Goal: Information Seeking & Learning: Learn about a topic

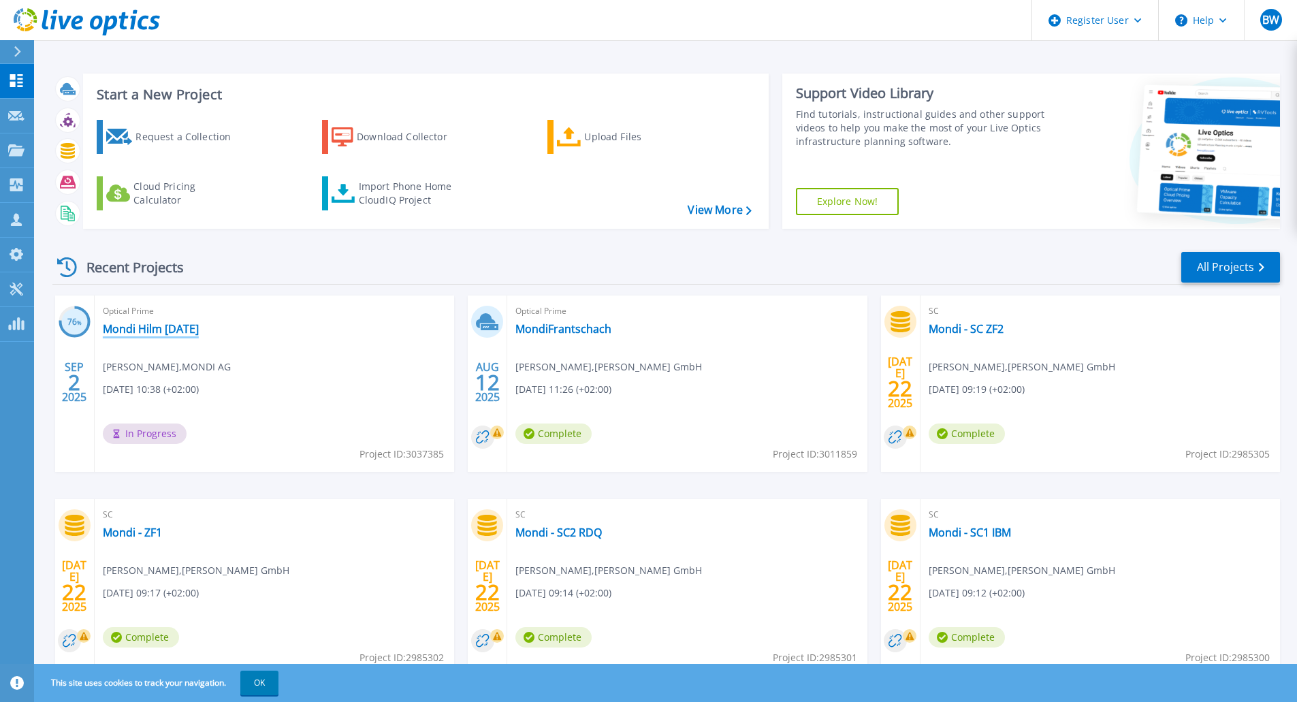
click at [183, 329] on link "Mondi Hilm [DATE]" at bounding box center [151, 329] width 96 height 14
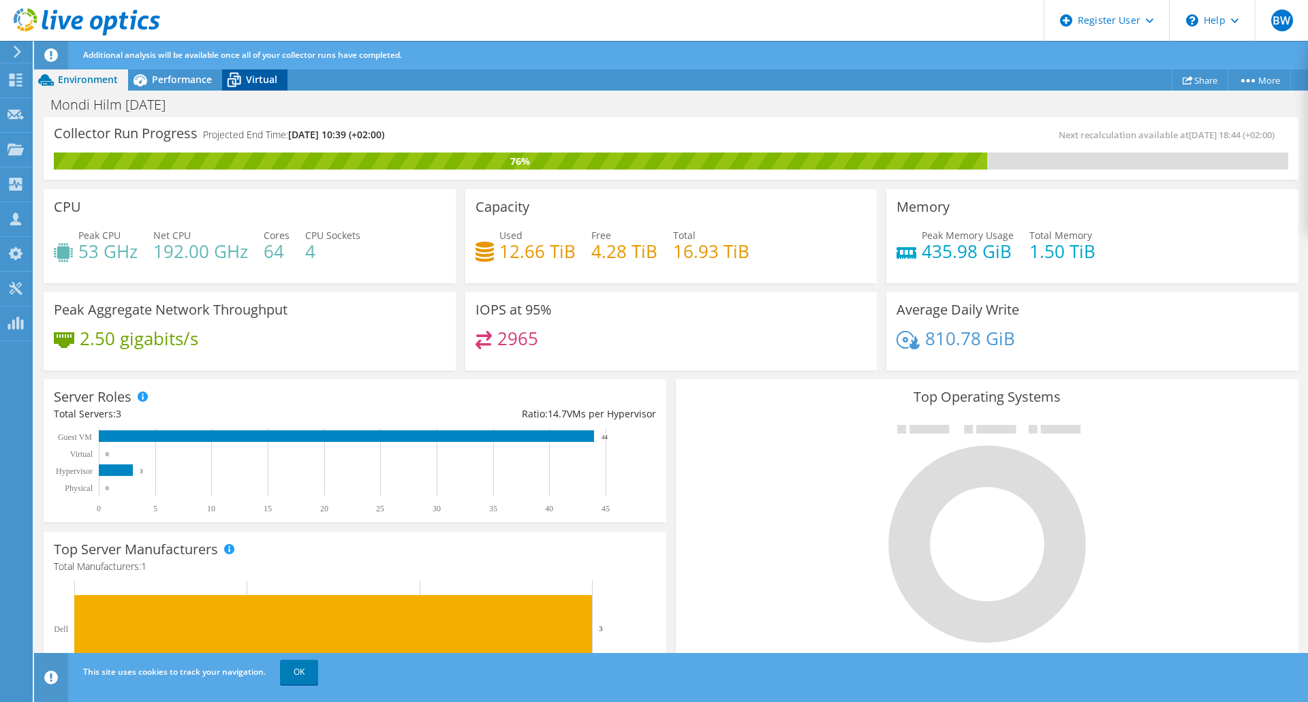
click at [255, 81] on span "Virtual" at bounding box center [261, 79] width 31 height 13
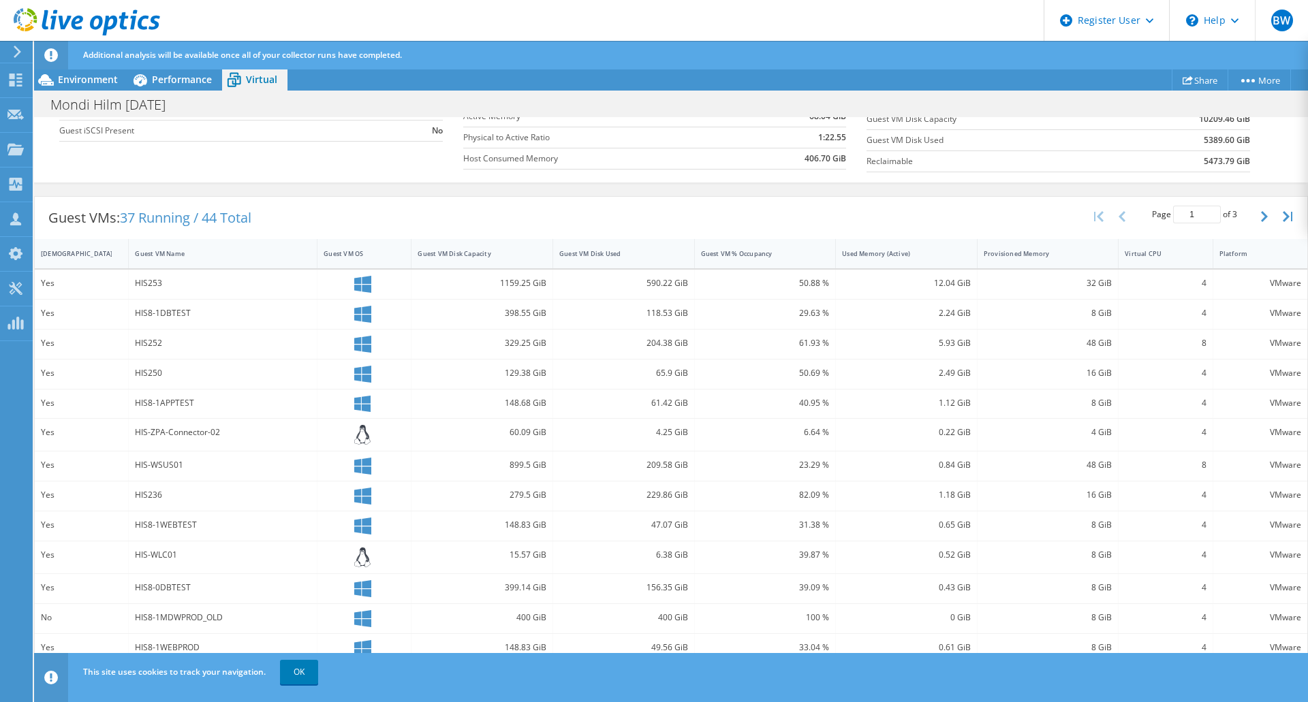
scroll to position [297, 0]
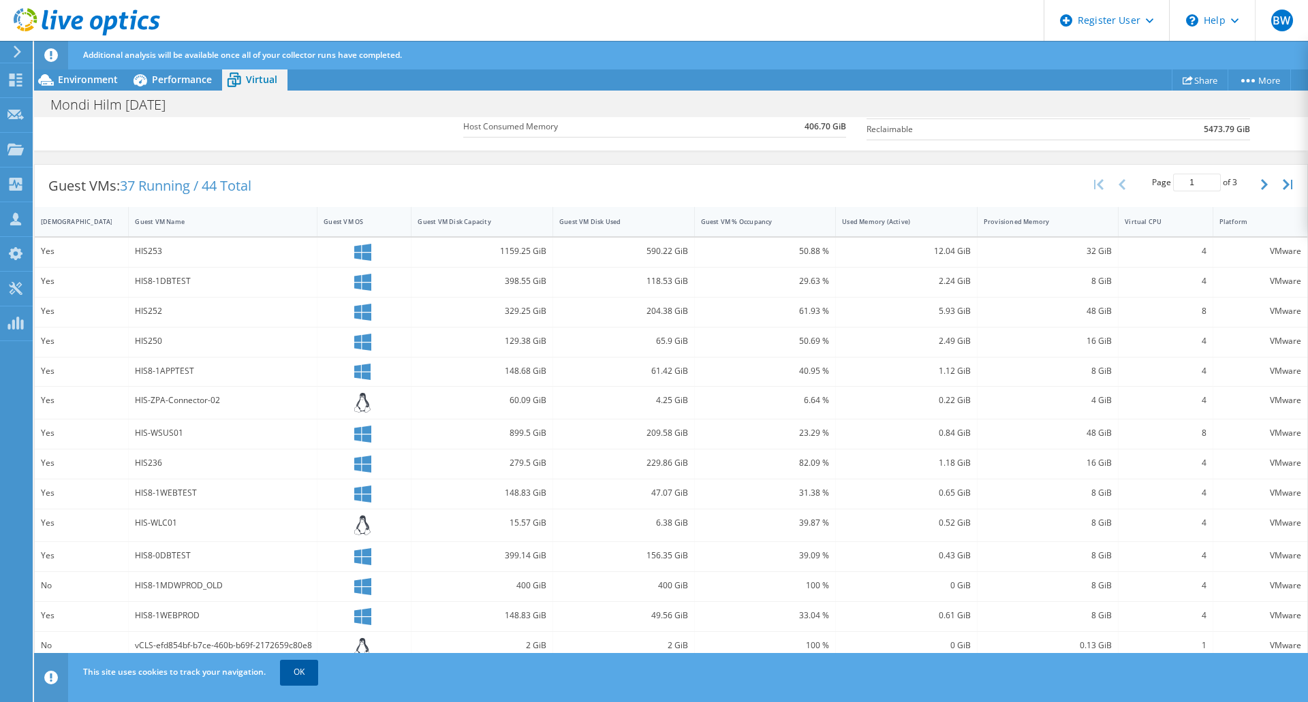
click at [294, 672] on link "OK" at bounding box center [299, 672] width 38 height 25
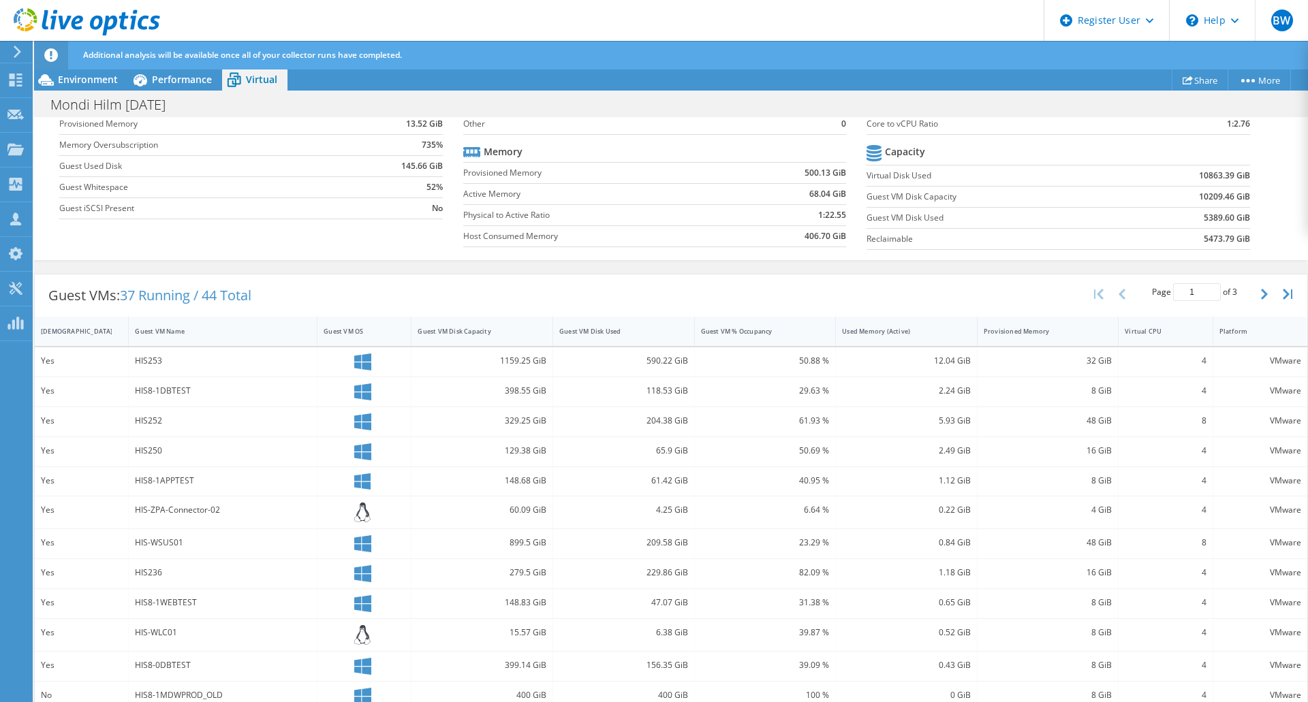
scroll to position [0, 0]
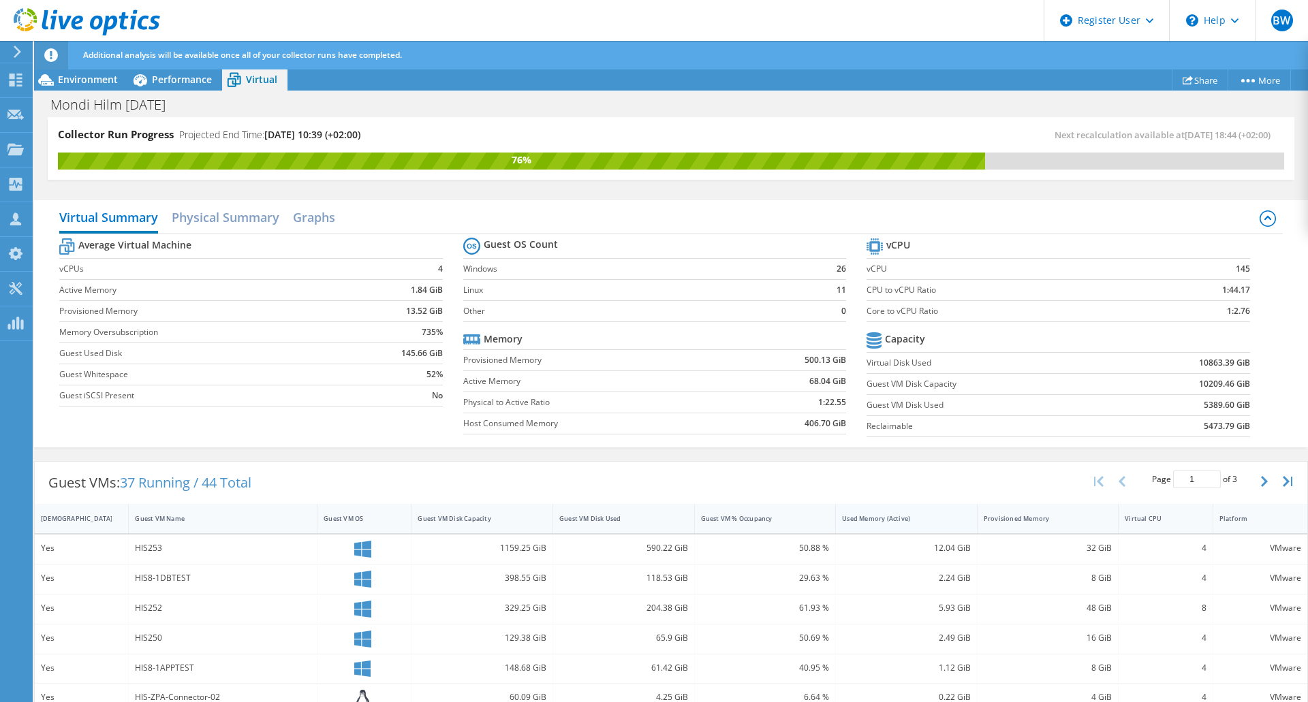
click at [879, 521] on div "Used Memory (Active)" at bounding box center [898, 518] width 112 height 9
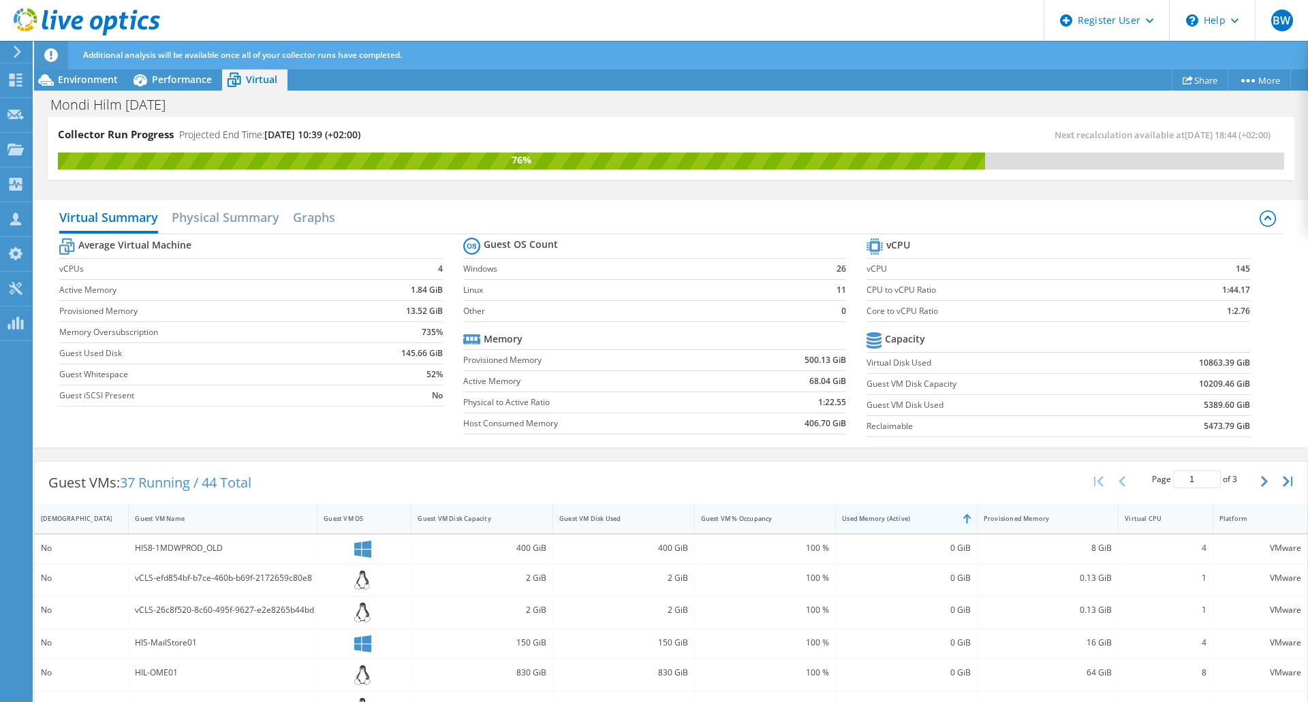
click at [879, 521] on div "Used Memory (Active)" at bounding box center [898, 518] width 112 height 9
drag, startPoint x: 1041, startPoint y: 567, endPoint x: 942, endPoint y: 460, distance: 146.1
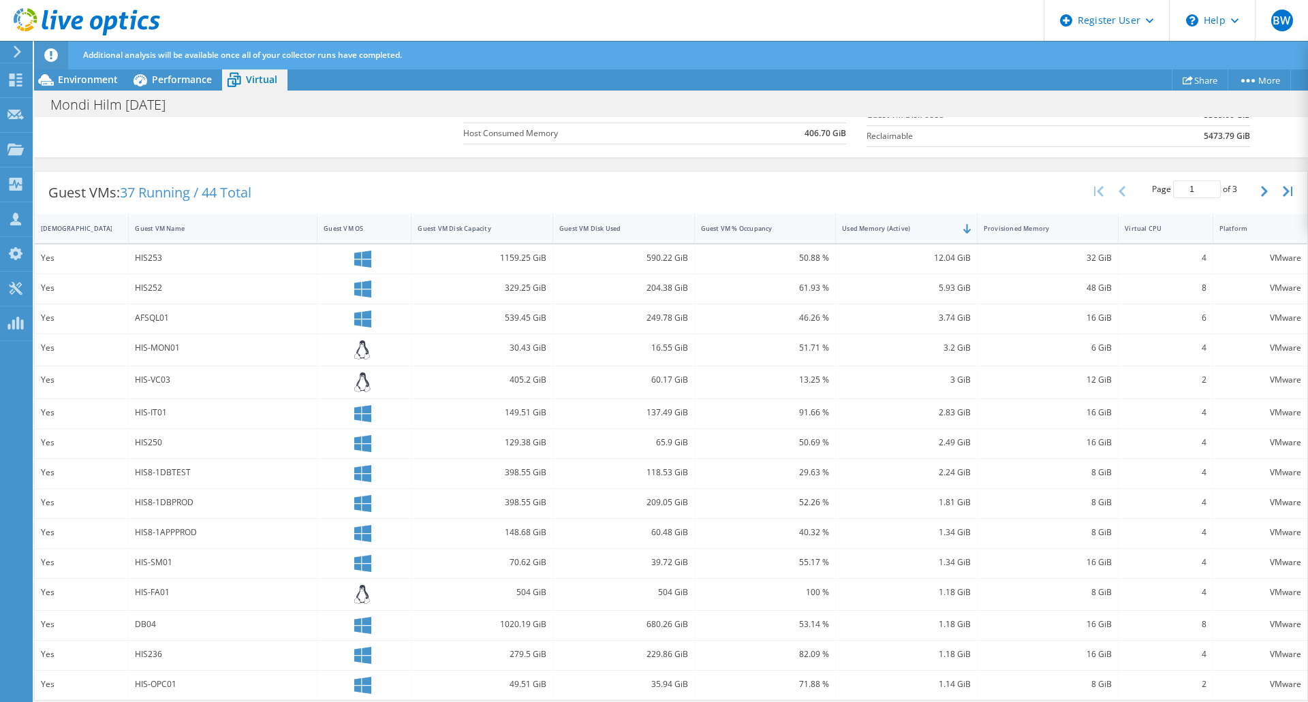
scroll to position [294, 0]
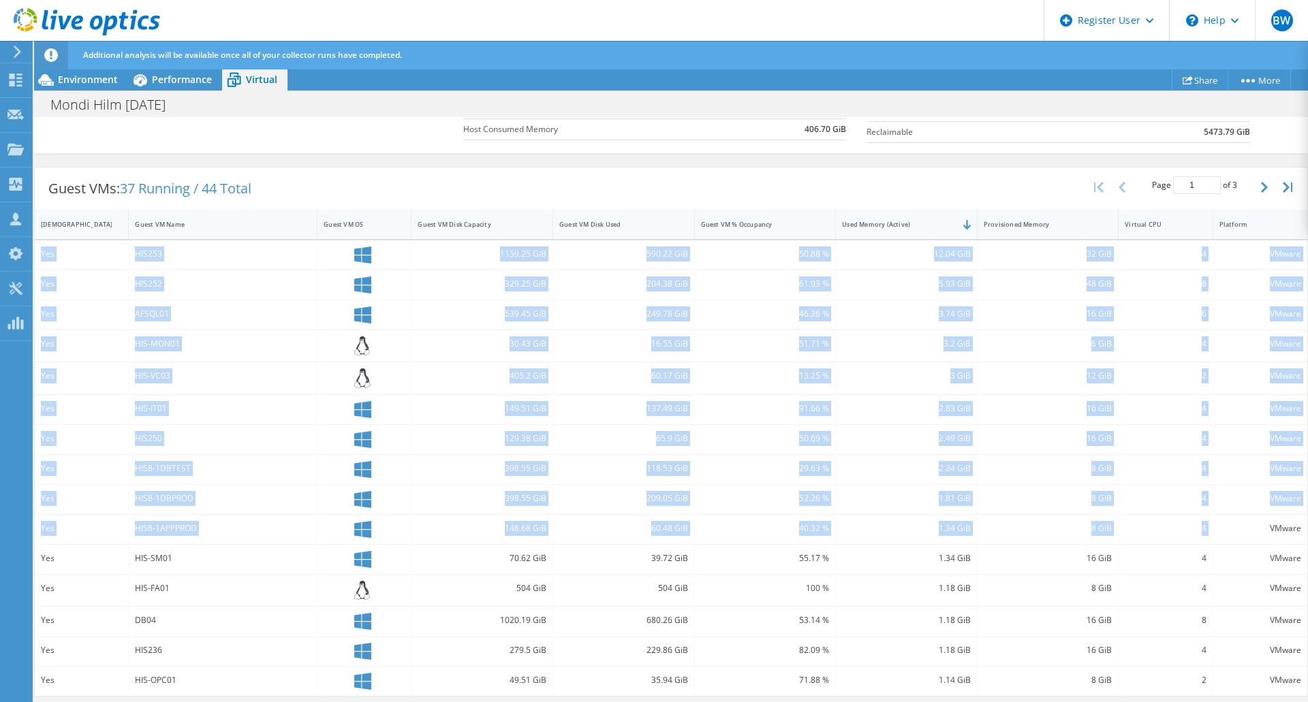
drag, startPoint x: 43, startPoint y: 253, endPoint x: 1238, endPoint y: 518, distance: 1224.2
click at [1238, 518] on div "Yes HIS253 1159.25 GiB 590.22 GiB 50.88 % 12.04 GiB 32 GiB 4 VMware Yes HIS252 …" at bounding box center [671, 468] width 1272 height 456
click at [1042, 224] on div "Provisioned Memory" at bounding box center [1039, 224] width 112 height 9
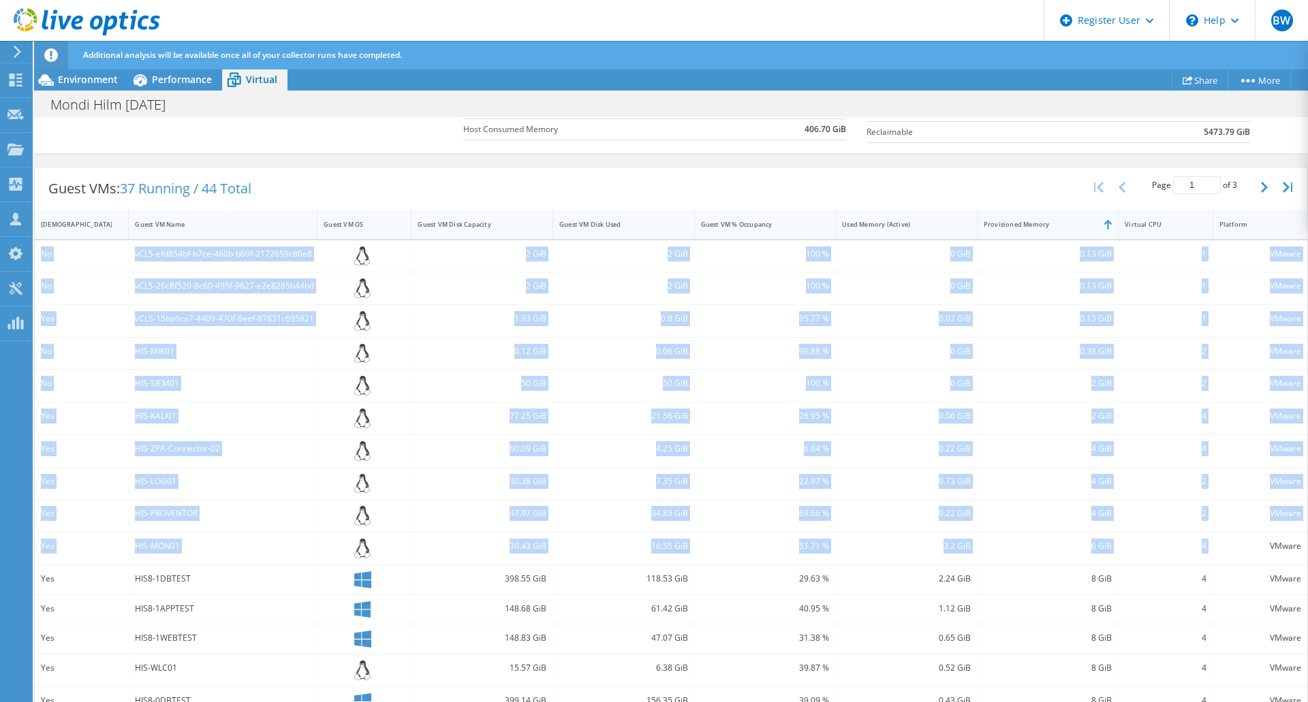
click at [1042, 224] on div "Provisioned Memory" at bounding box center [1039, 224] width 112 height 9
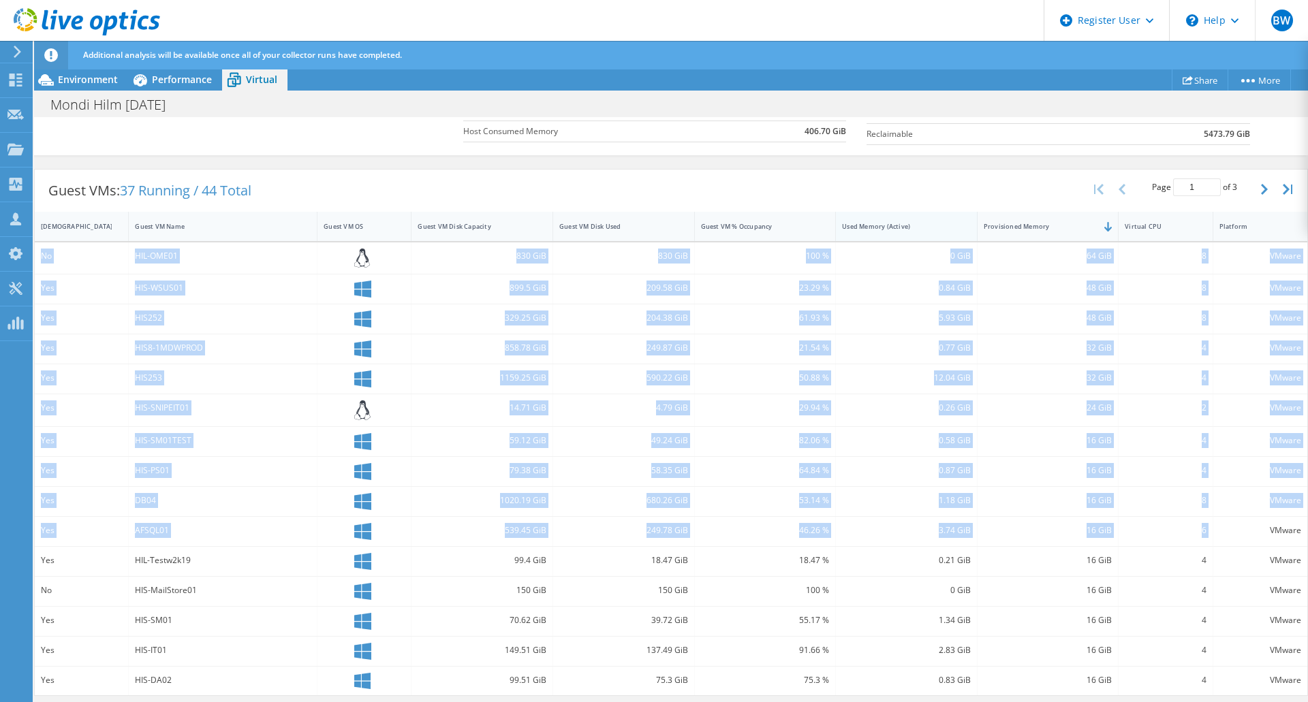
click at [881, 231] on div "Used Memory (Active)" at bounding box center [898, 226] width 125 height 21
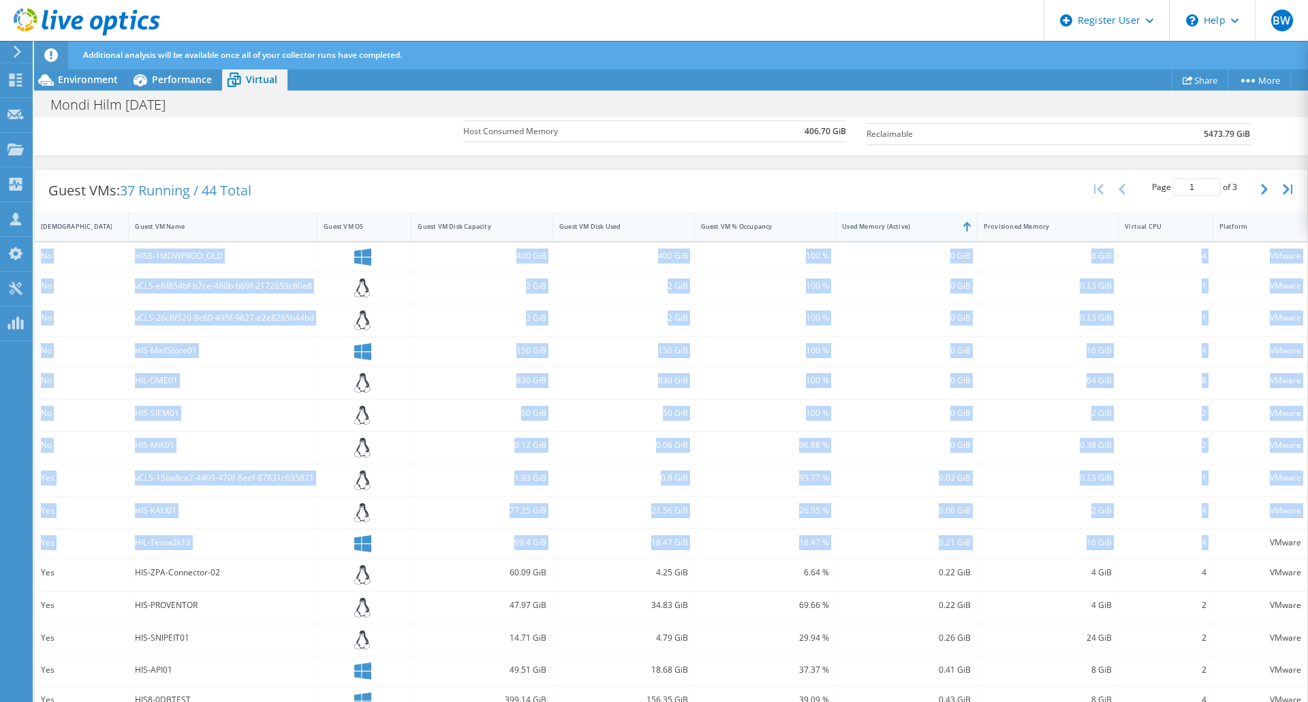
click at [881, 231] on div "Used Memory (Active)" at bounding box center [898, 226] width 125 height 21
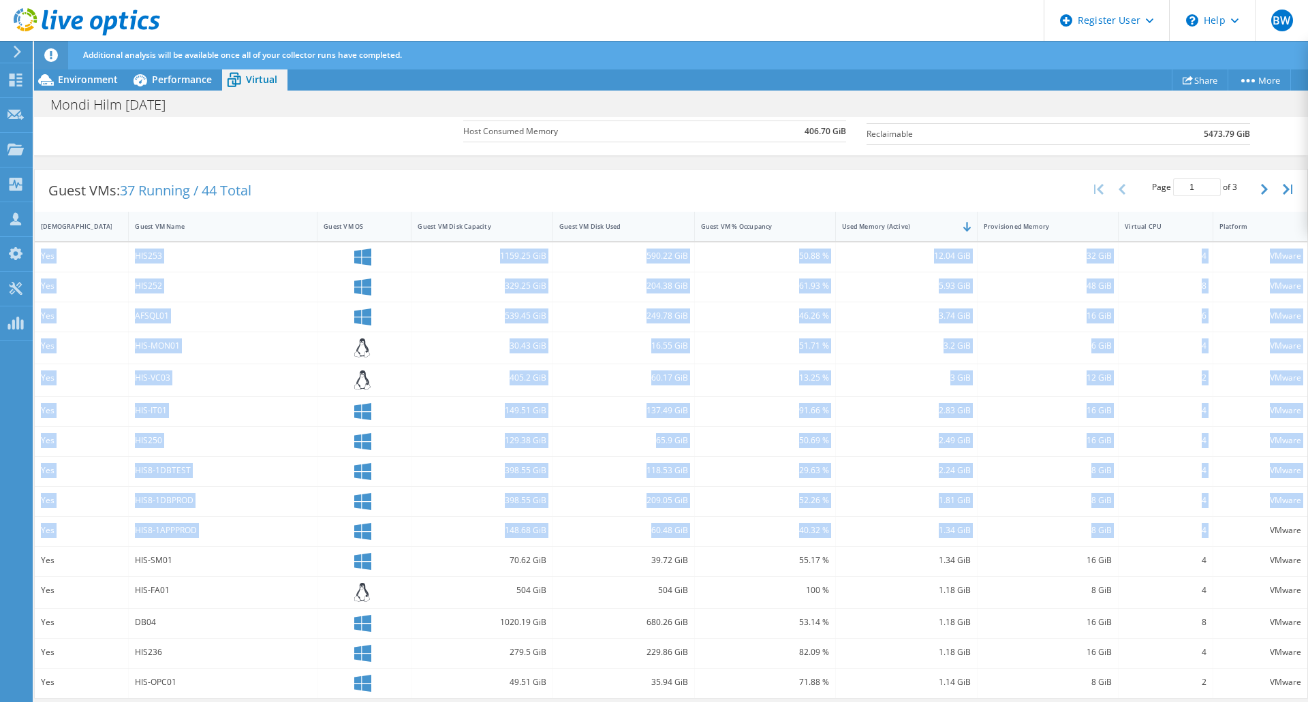
copy div "Yes HIS253 1159.25 GiB 590.22 GiB 50.88 % 12.04 GiB 32 GiB 4 VMware Yes HIS252 …"
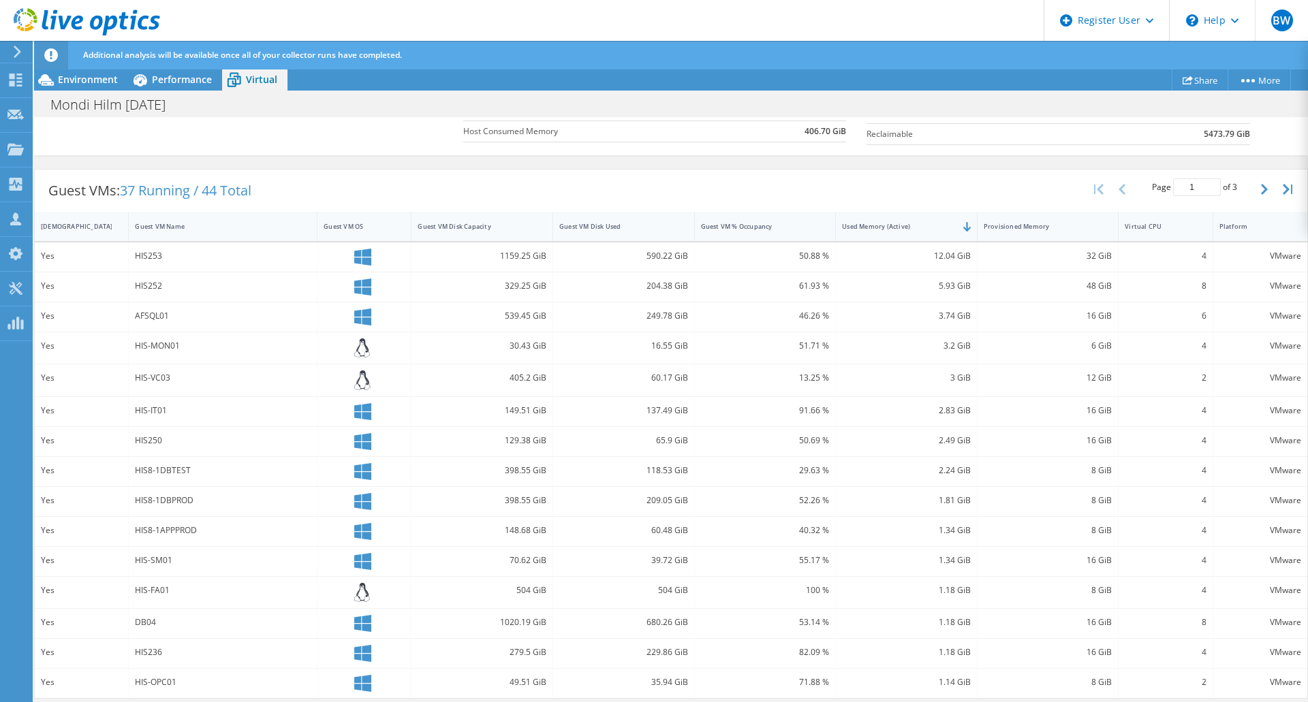
click at [909, 188] on div "Guest VMs: 37 Running / 44 Total Page 1 of 3 5 rows 10 rows 20 rows 25 rows 50 …" at bounding box center [671, 191] width 1272 height 42
drag, startPoint x: 909, startPoint y: 188, endPoint x: 728, endPoint y: 371, distance: 256.7
click at [728, 371] on div "13.25 %" at bounding box center [765, 378] width 129 height 15
click at [84, 83] on span "Environment" at bounding box center [88, 79] width 60 height 13
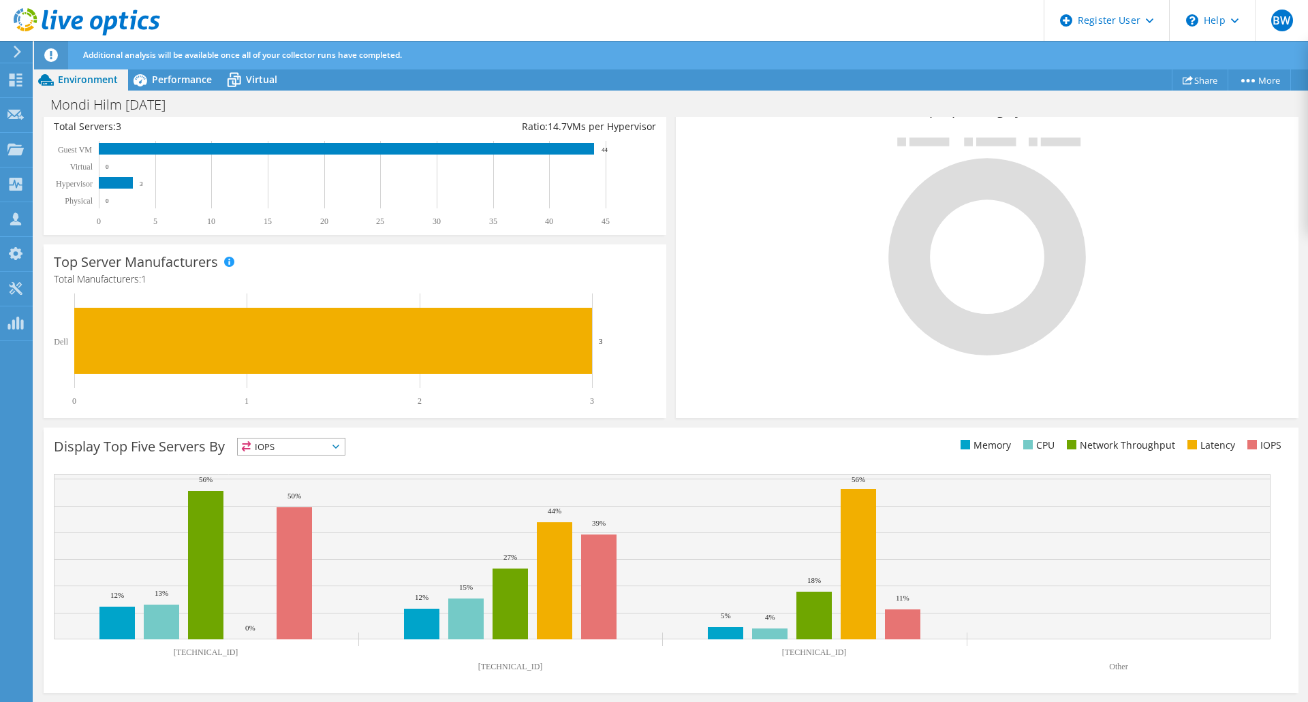
scroll to position [287, 0]
click at [187, 77] on span "Performance" at bounding box center [182, 79] width 60 height 13
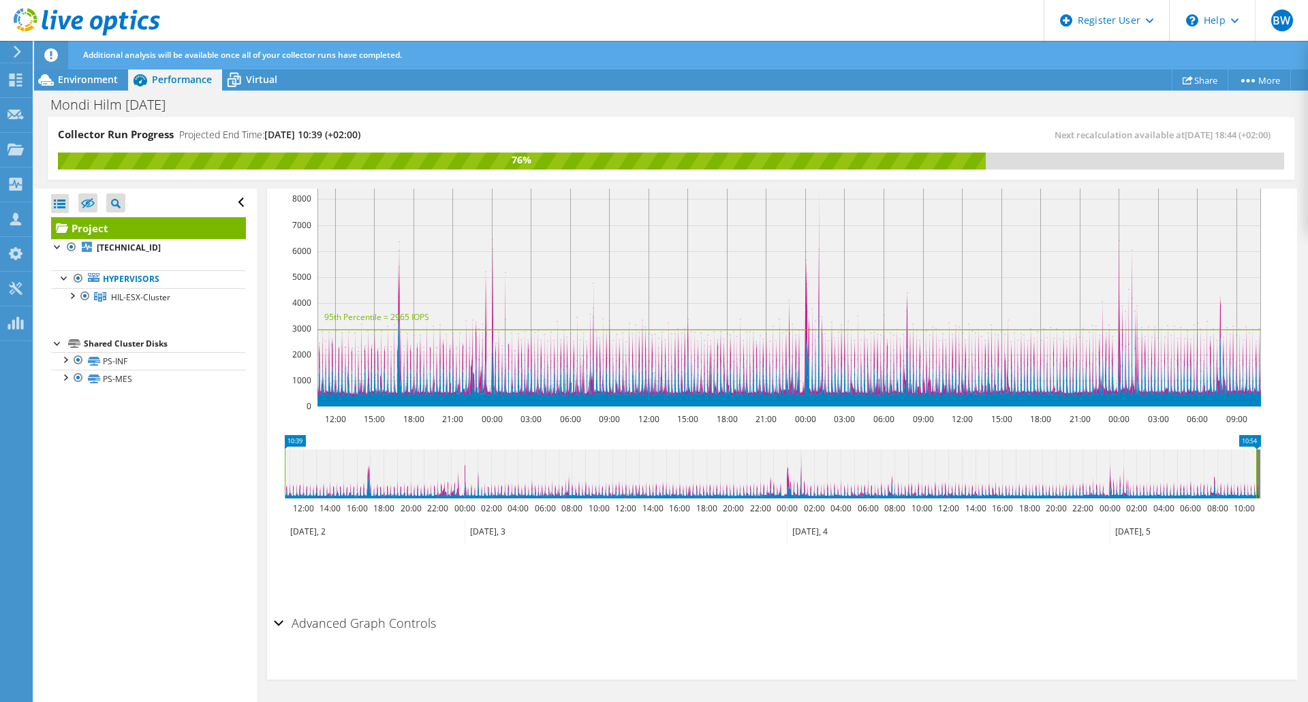
scroll to position [0, 0]
click at [75, 298] on div at bounding box center [72, 295] width 14 height 14
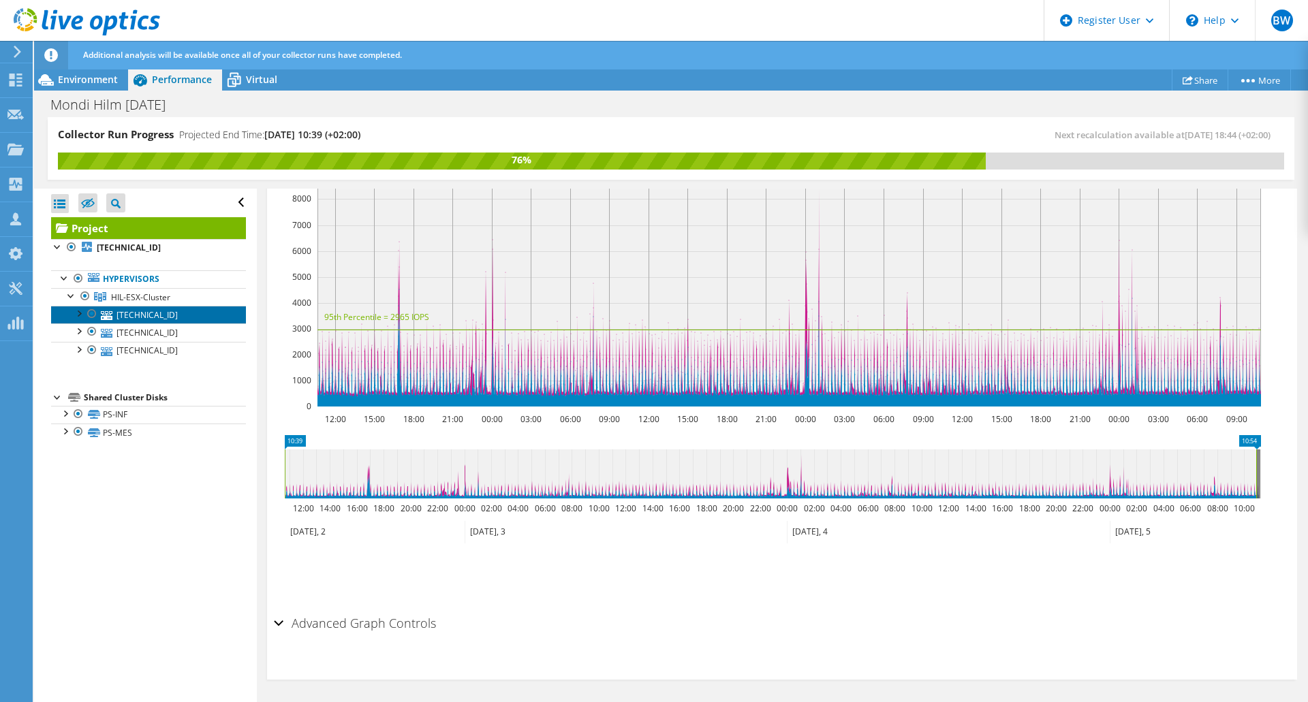
click at [123, 318] on link "192.168.99.162" at bounding box center [148, 315] width 195 height 18
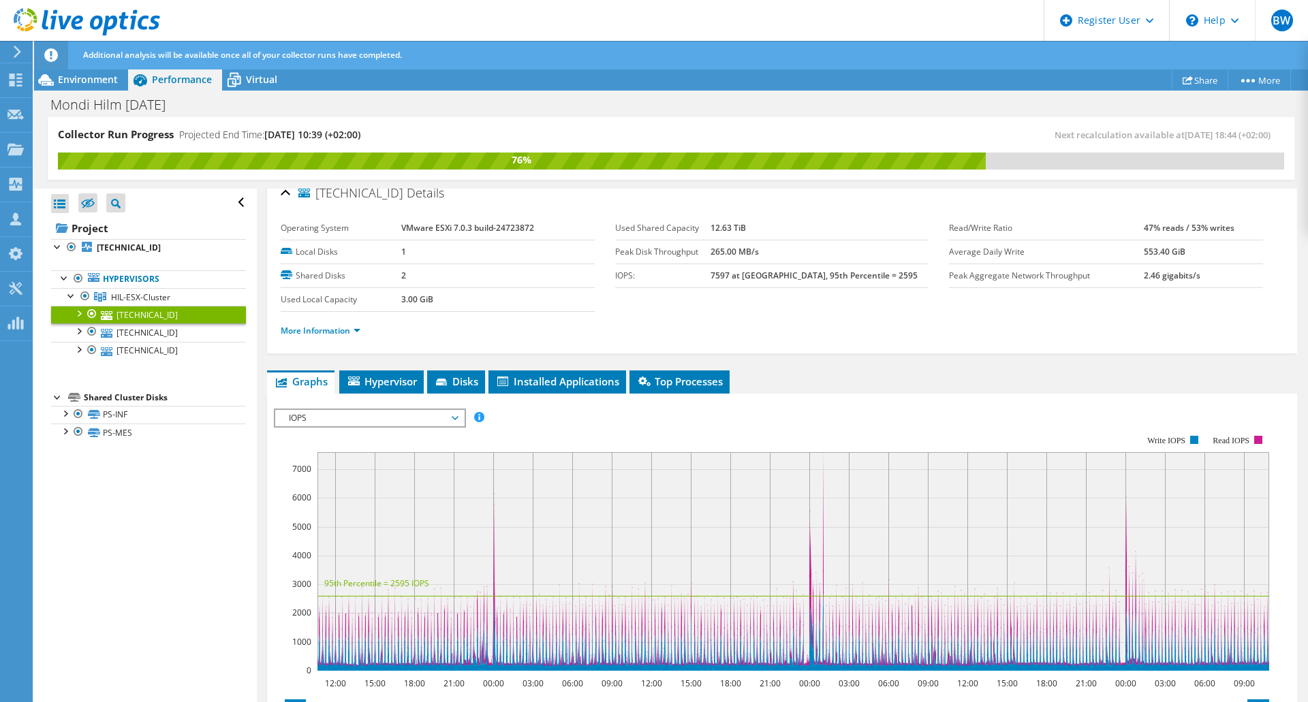
scroll to position [5, 0]
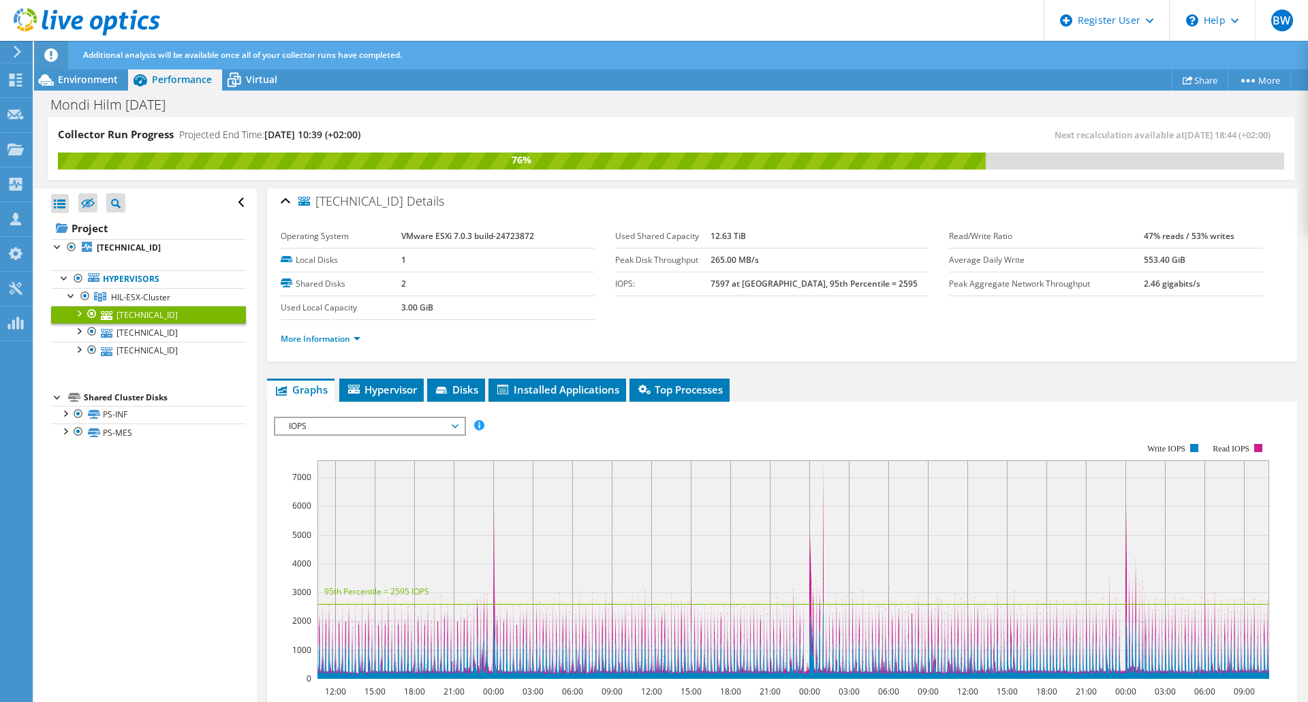
click at [349, 428] on span "IOPS" at bounding box center [369, 426] width 175 height 16
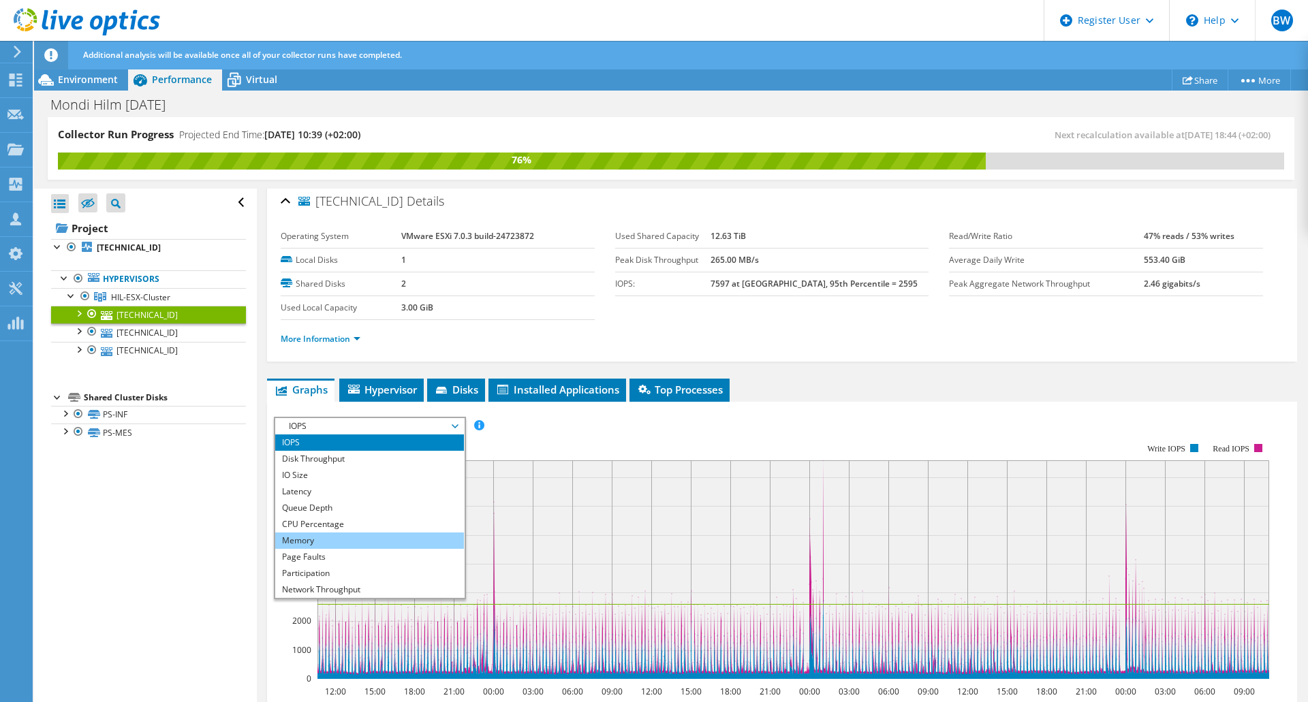
click at [313, 543] on li "Memory" at bounding box center [369, 541] width 189 height 16
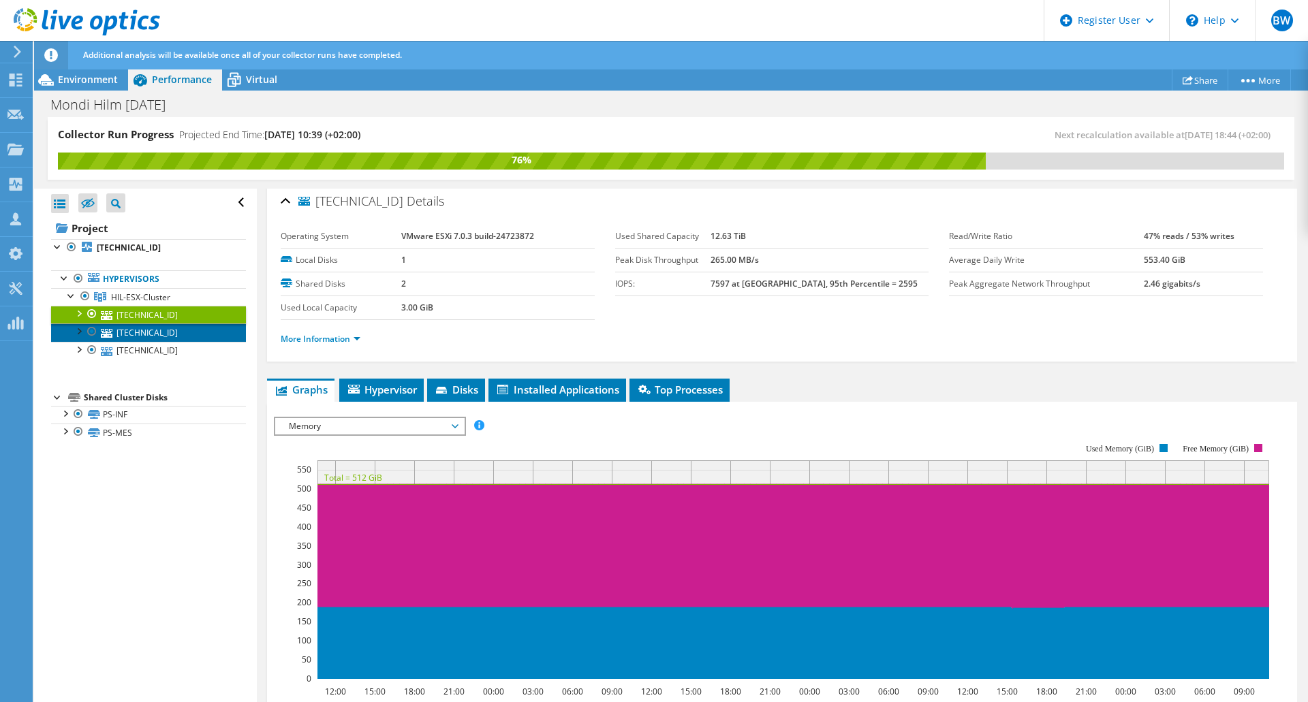
click at [129, 334] on link "192.168.99.161" at bounding box center [148, 333] width 195 height 18
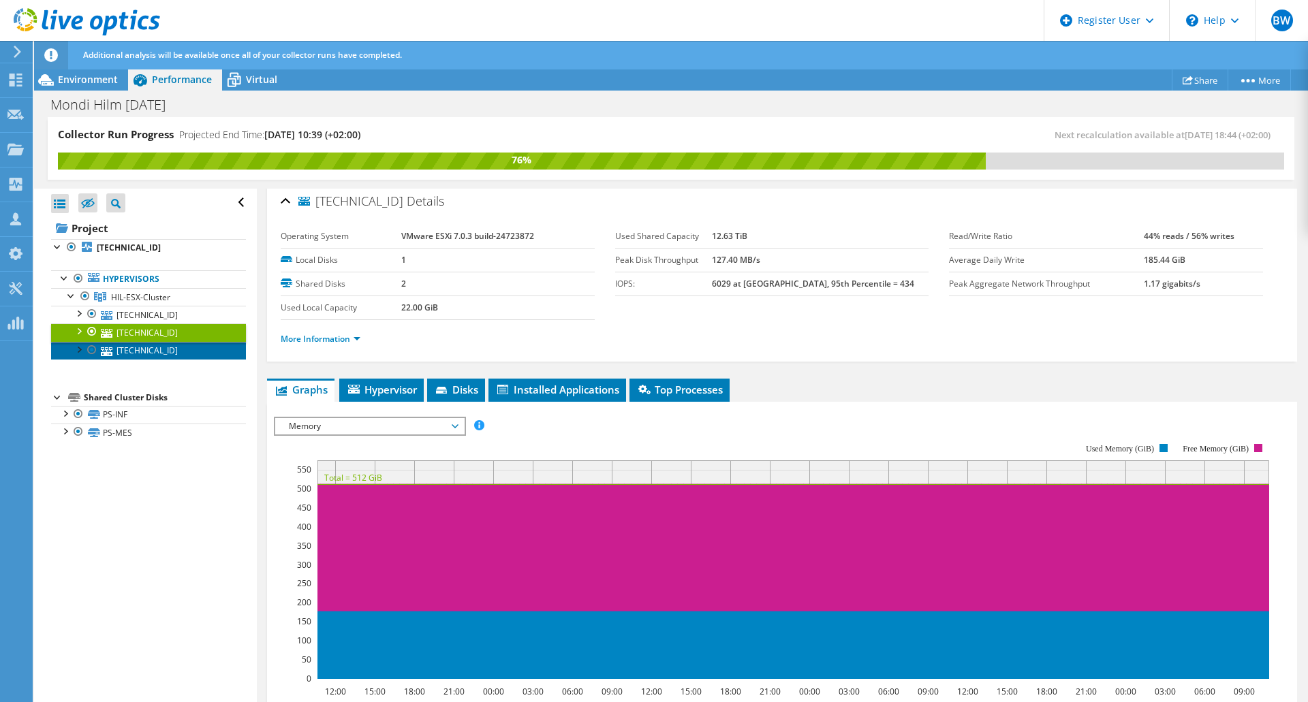
click at [143, 355] on link "192.168.99.160" at bounding box center [148, 351] width 195 height 18
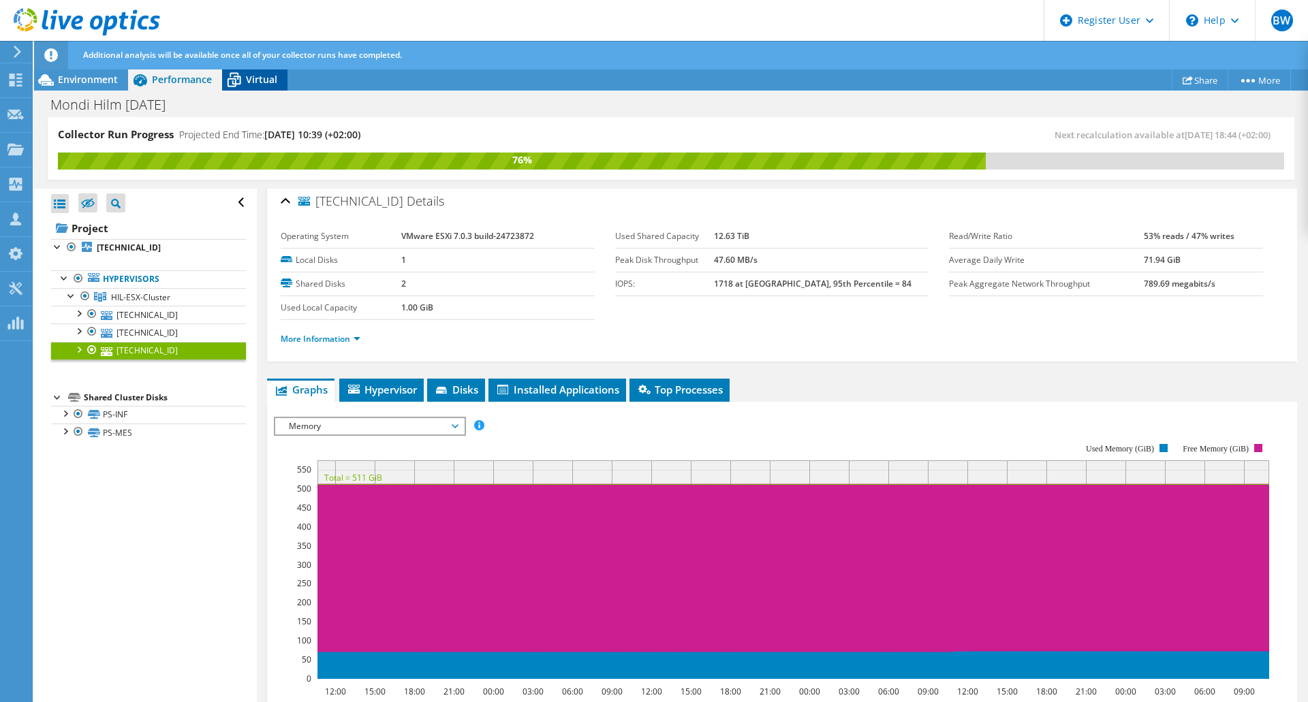
click at [268, 80] on span "Virtual" at bounding box center [261, 79] width 31 height 13
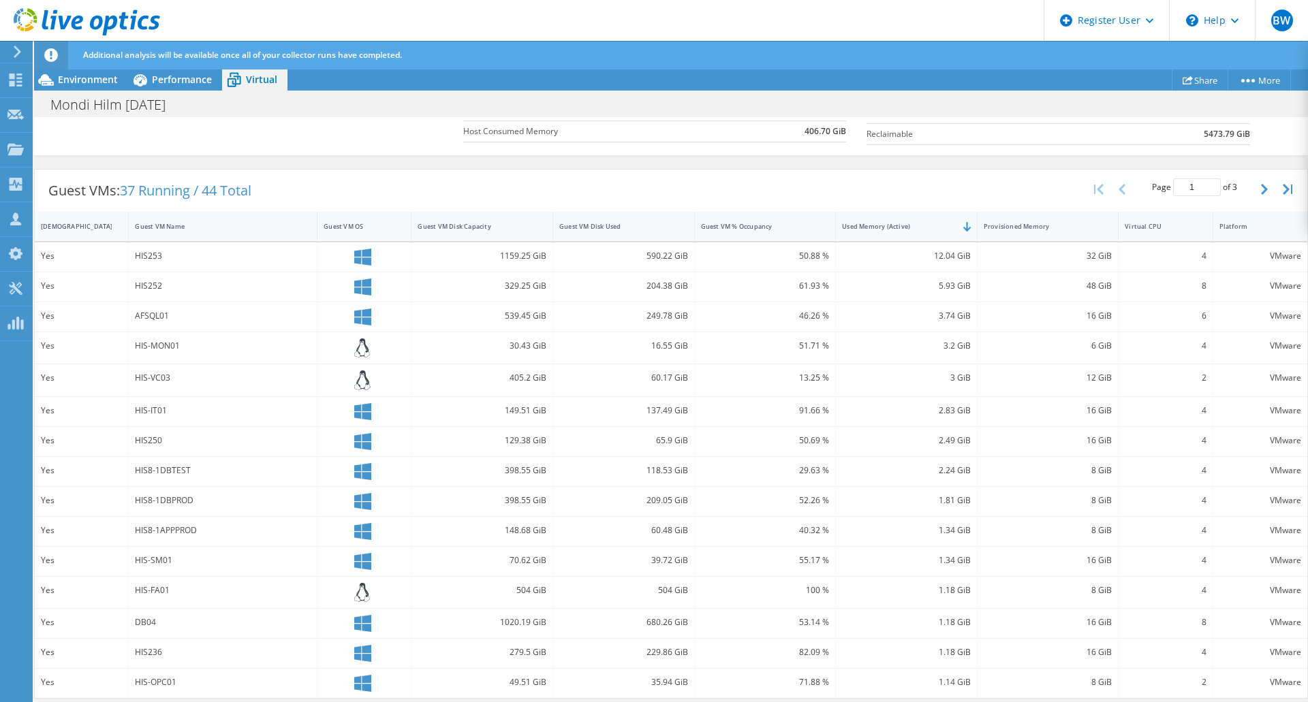
scroll to position [294, 0]
click at [635, 430] on div "65.9 GiB" at bounding box center [624, 439] width 142 height 29
drag, startPoint x: 635, startPoint y: 430, endPoint x: 614, endPoint y: 443, distance: 25.1
click at [614, 443] on div "65.9 GiB" at bounding box center [623, 438] width 129 height 15
drag, startPoint x: 43, startPoint y: 256, endPoint x: 1291, endPoint y: 255, distance: 1248.4
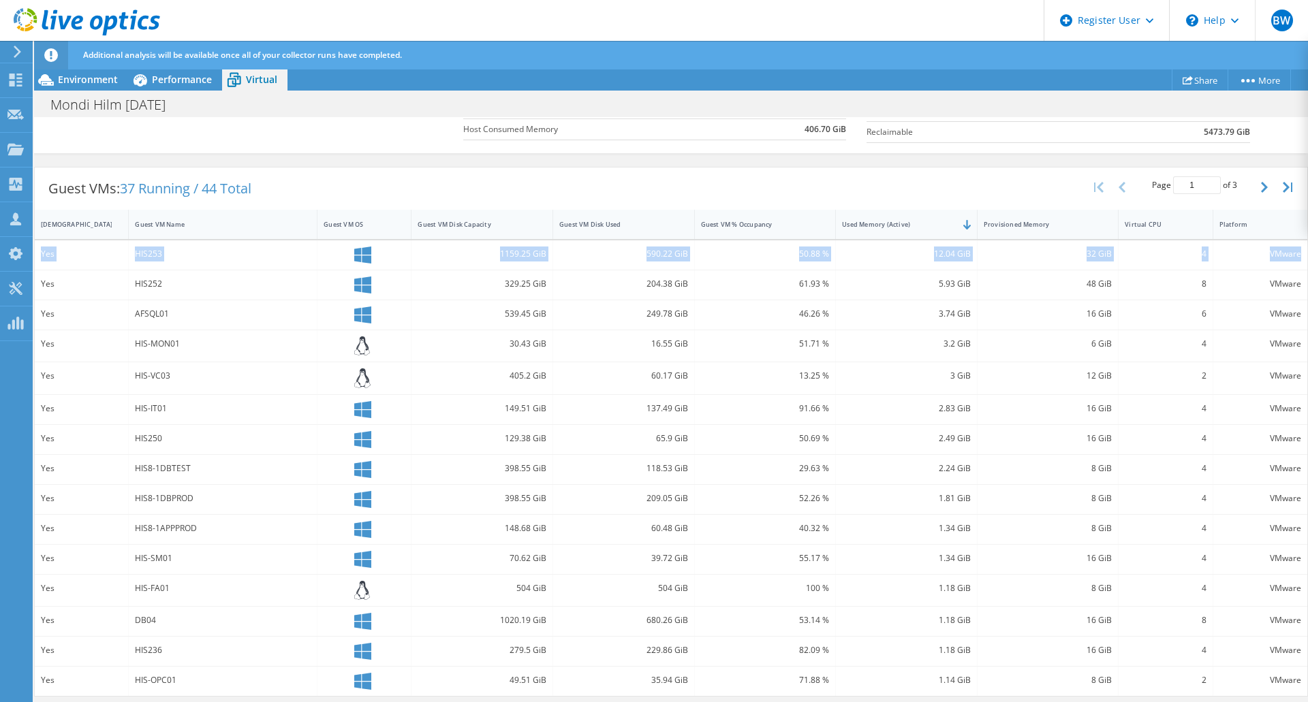
click at [1291, 255] on div "Yes HIS253 1159.25 GiB 590.22 GiB 50.88 % 12.04 GiB 32 GiB 4 VMware" at bounding box center [671, 254] width 1272 height 29
copy div "Yes HIS253 1159.25 GiB 590.22 GiB 50.88 % 12.04 GiB 32 GiB 4 VMware"
